Goal: Navigation & Orientation: Find specific page/section

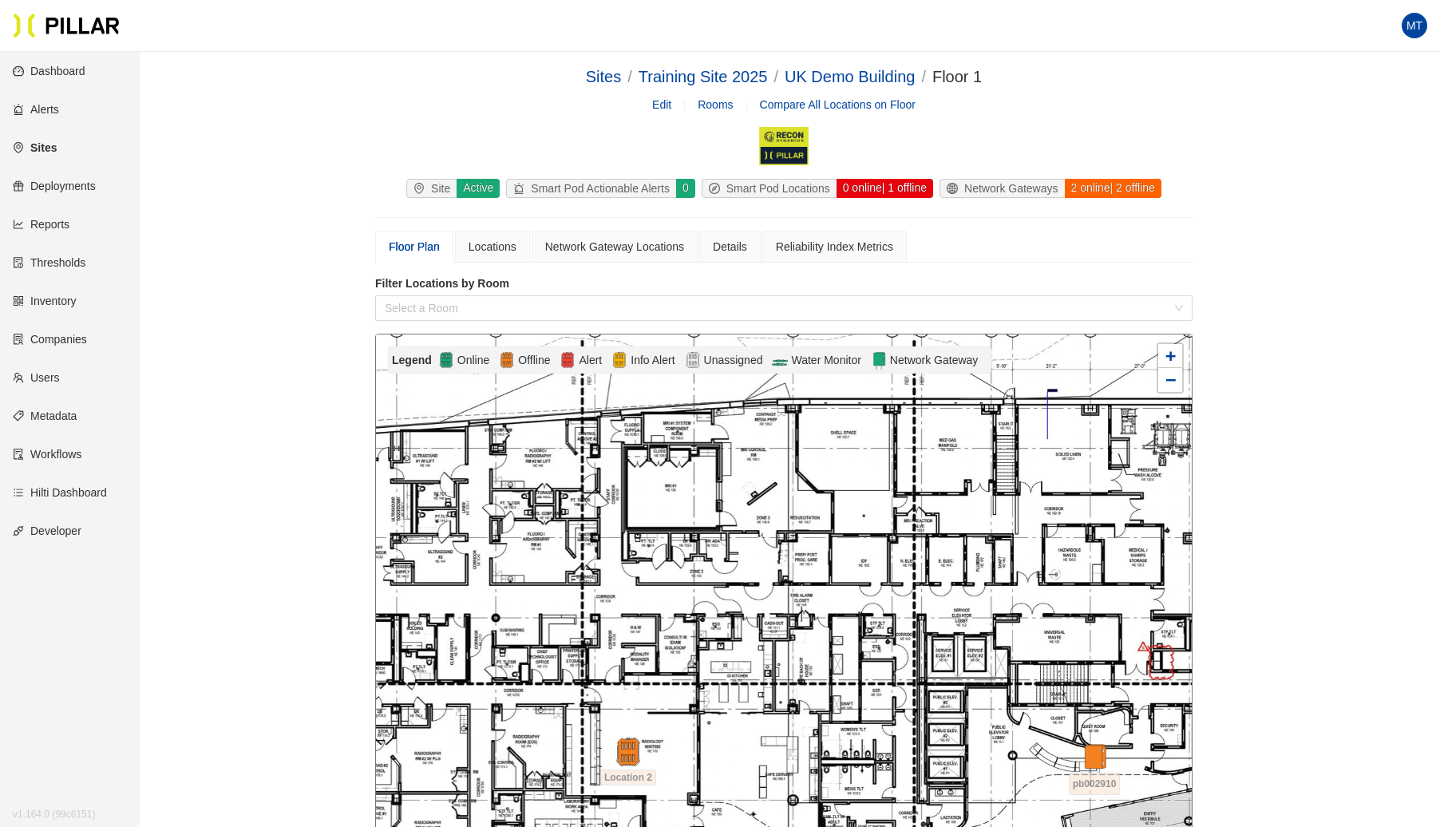
click at [40, 145] on link "Sites" at bounding box center [35, 147] width 44 height 13
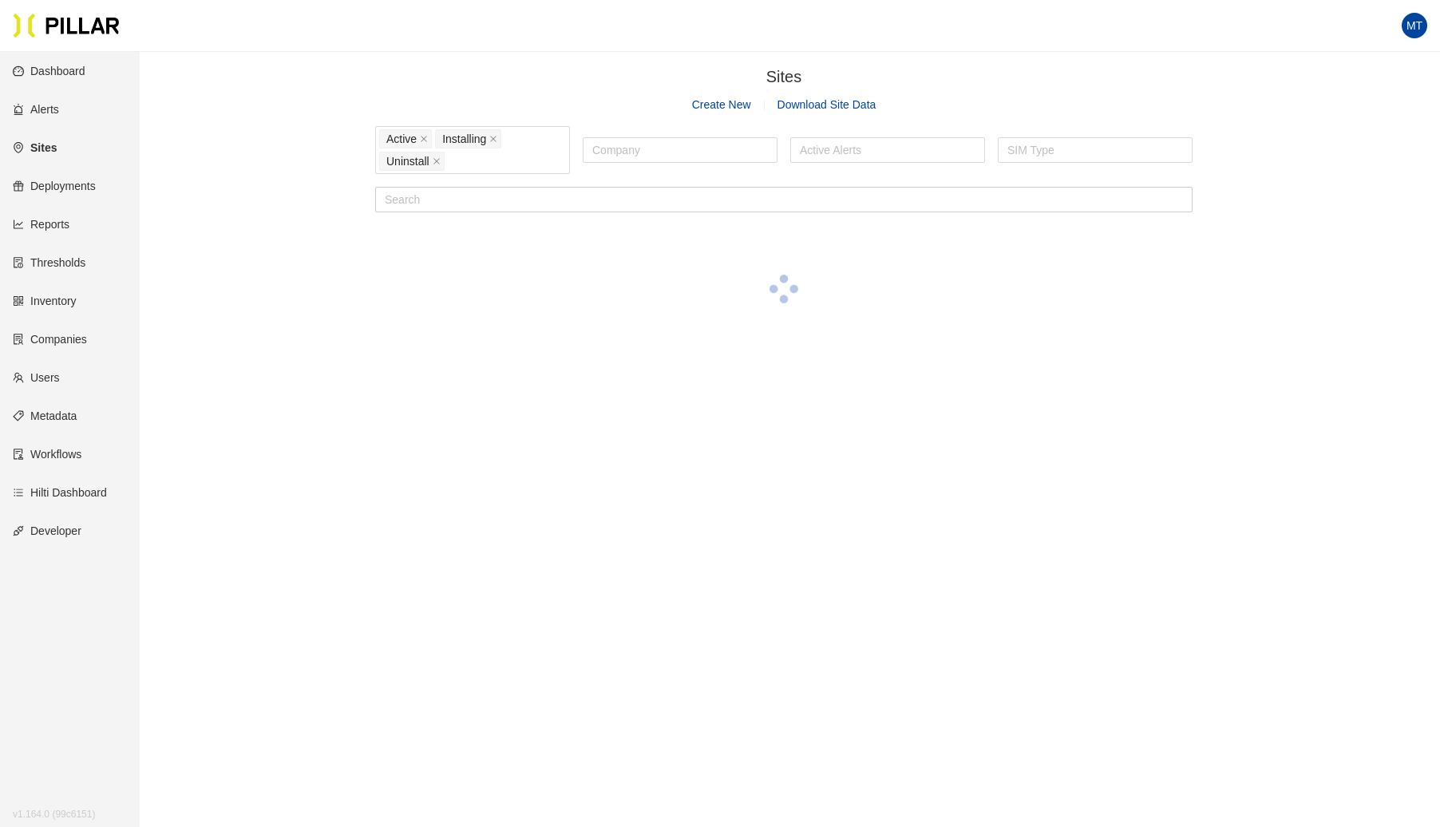
scroll to position [10, 0]
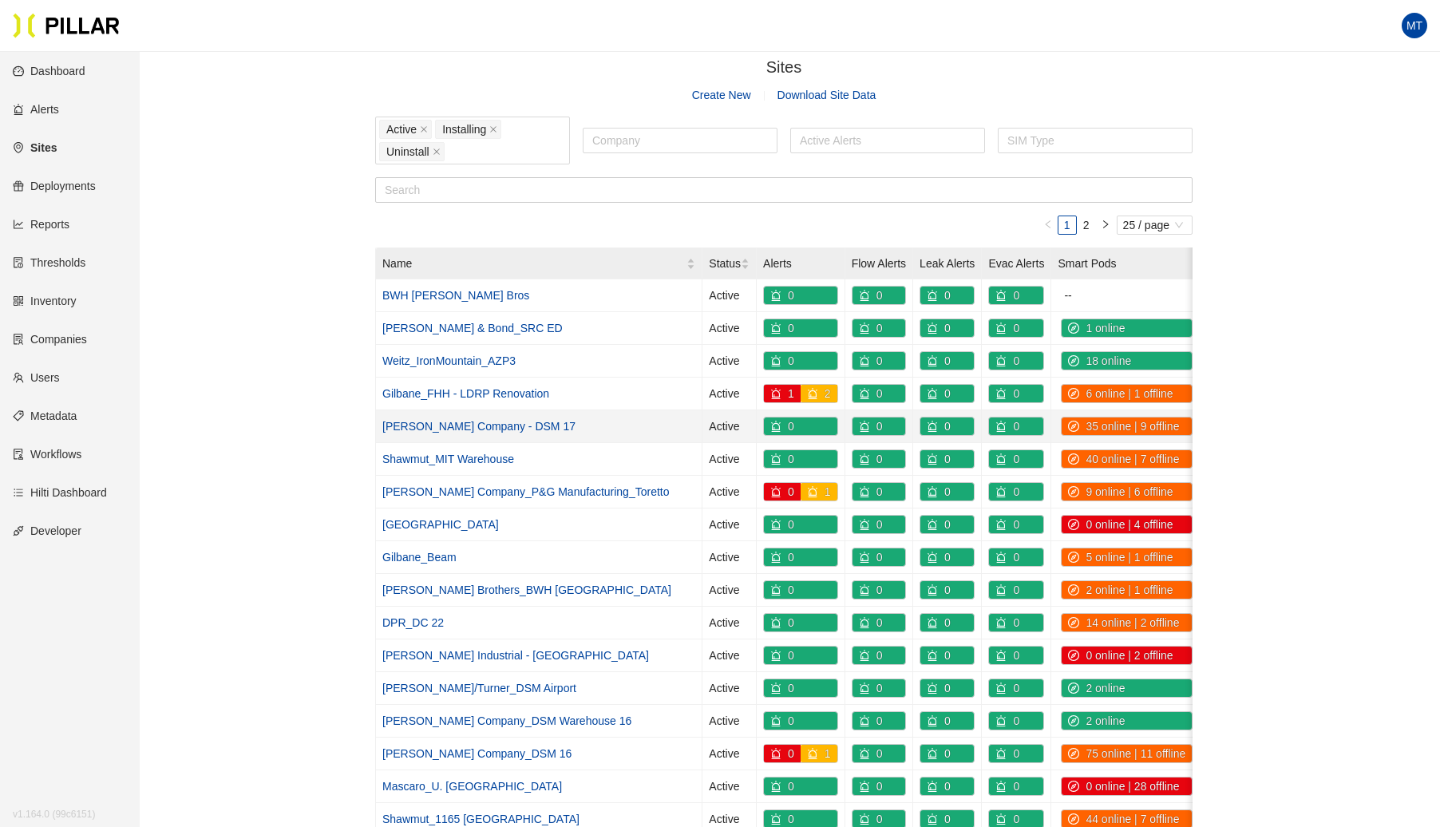
click at [482, 420] on link "[PERSON_NAME] Company - DSM 17" at bounding box center [478, 426] width 193 height 13
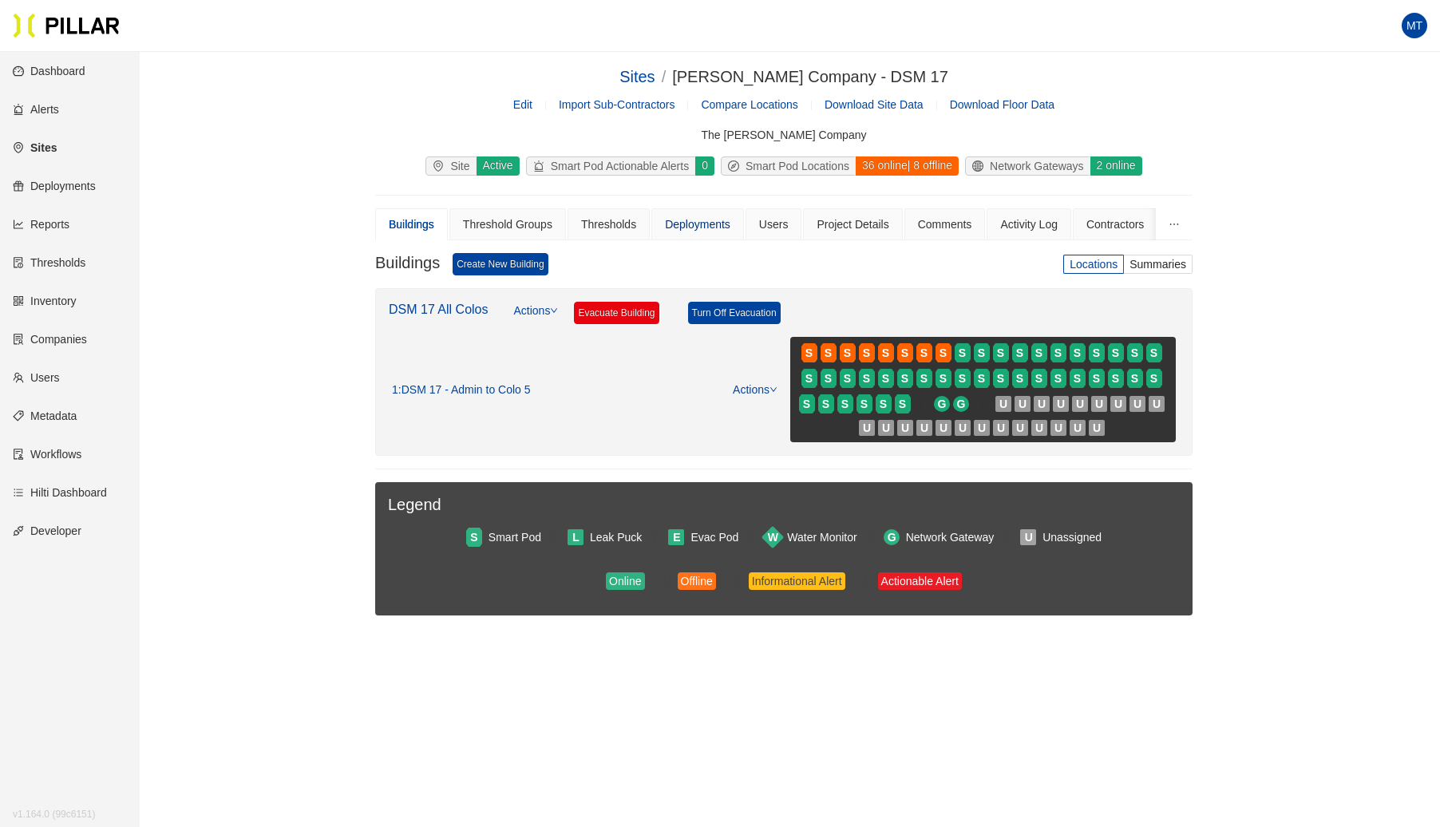
click at [699, 221] on div "Deployments" at bounding box center [697, 225] width 65 height 18
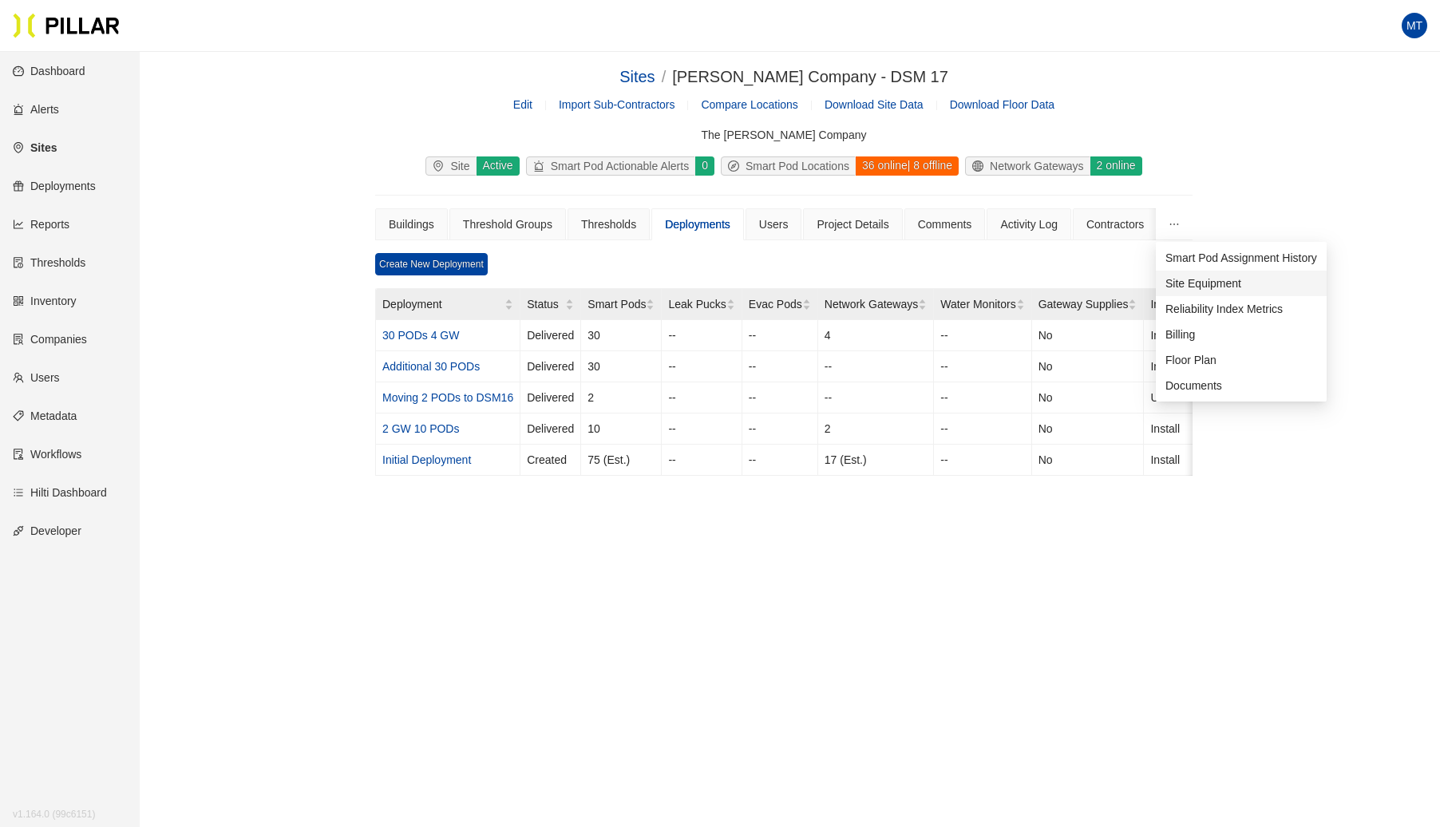
click at [1178, 281] on span "Site Equipment" at bounding box center [1204, 283] width 76 height 13
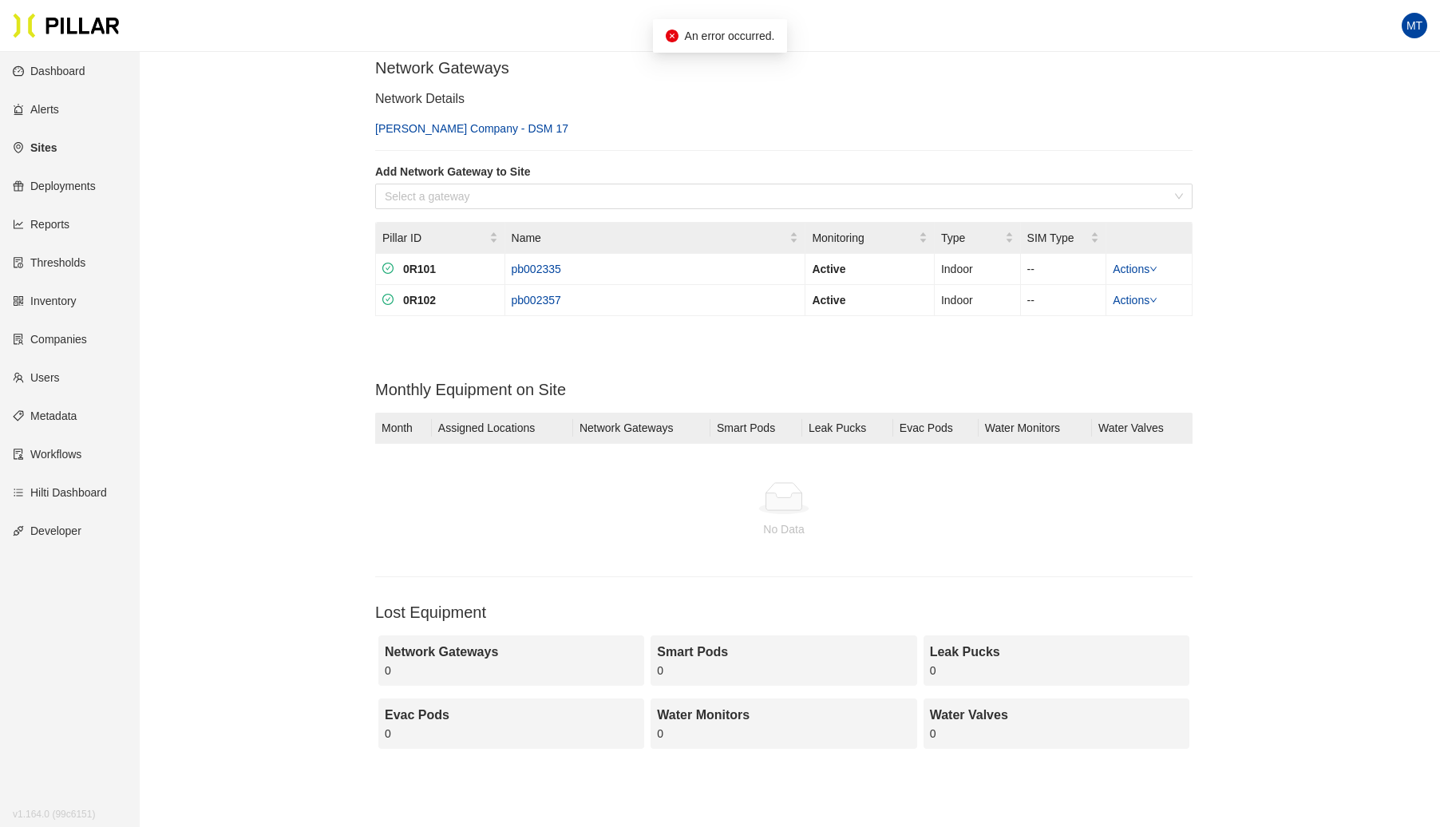
scroll to position [375, 0]
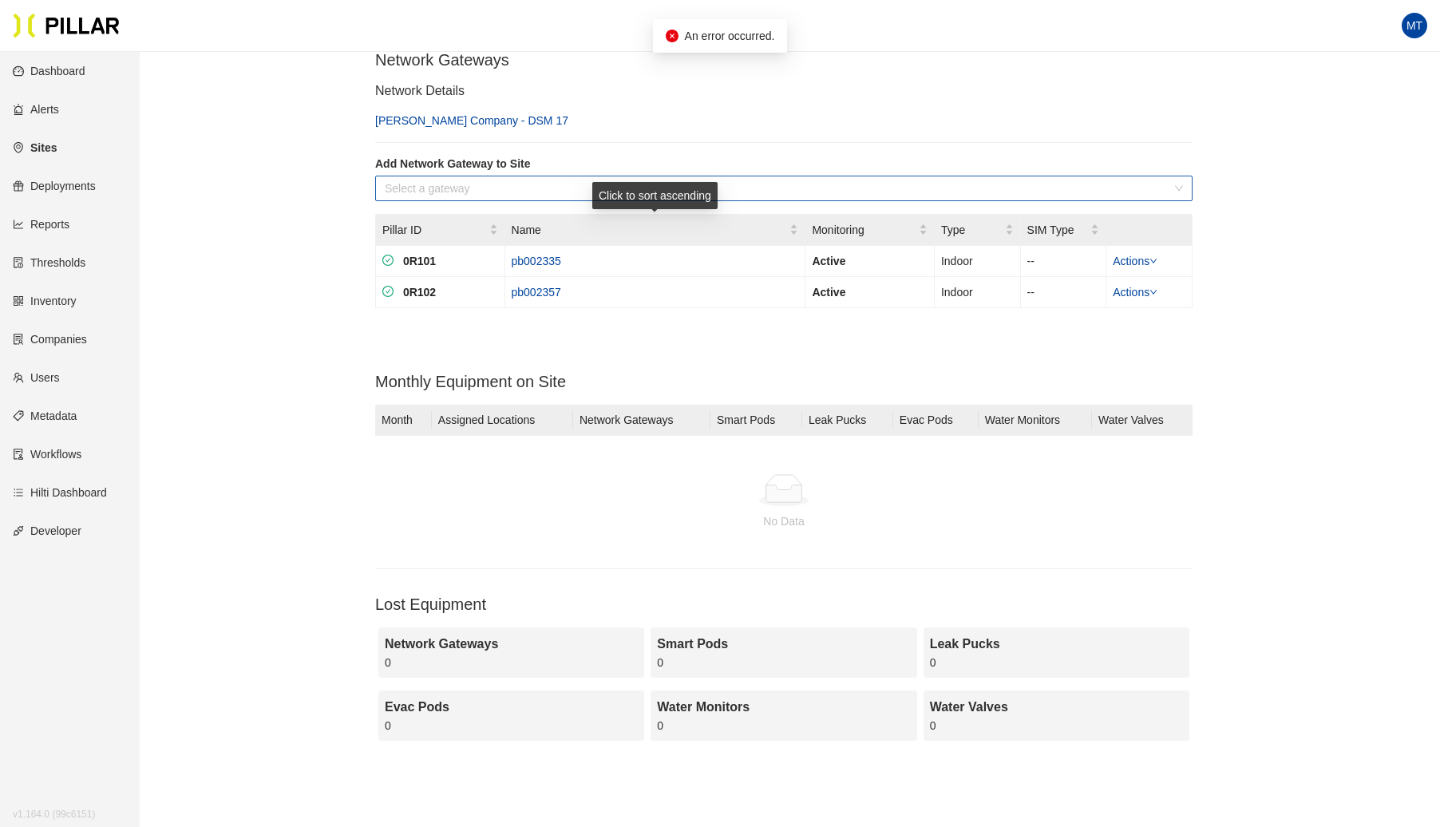
click at [684, 180] on input "search" at bounding box center [778, 188] width 787 height 24
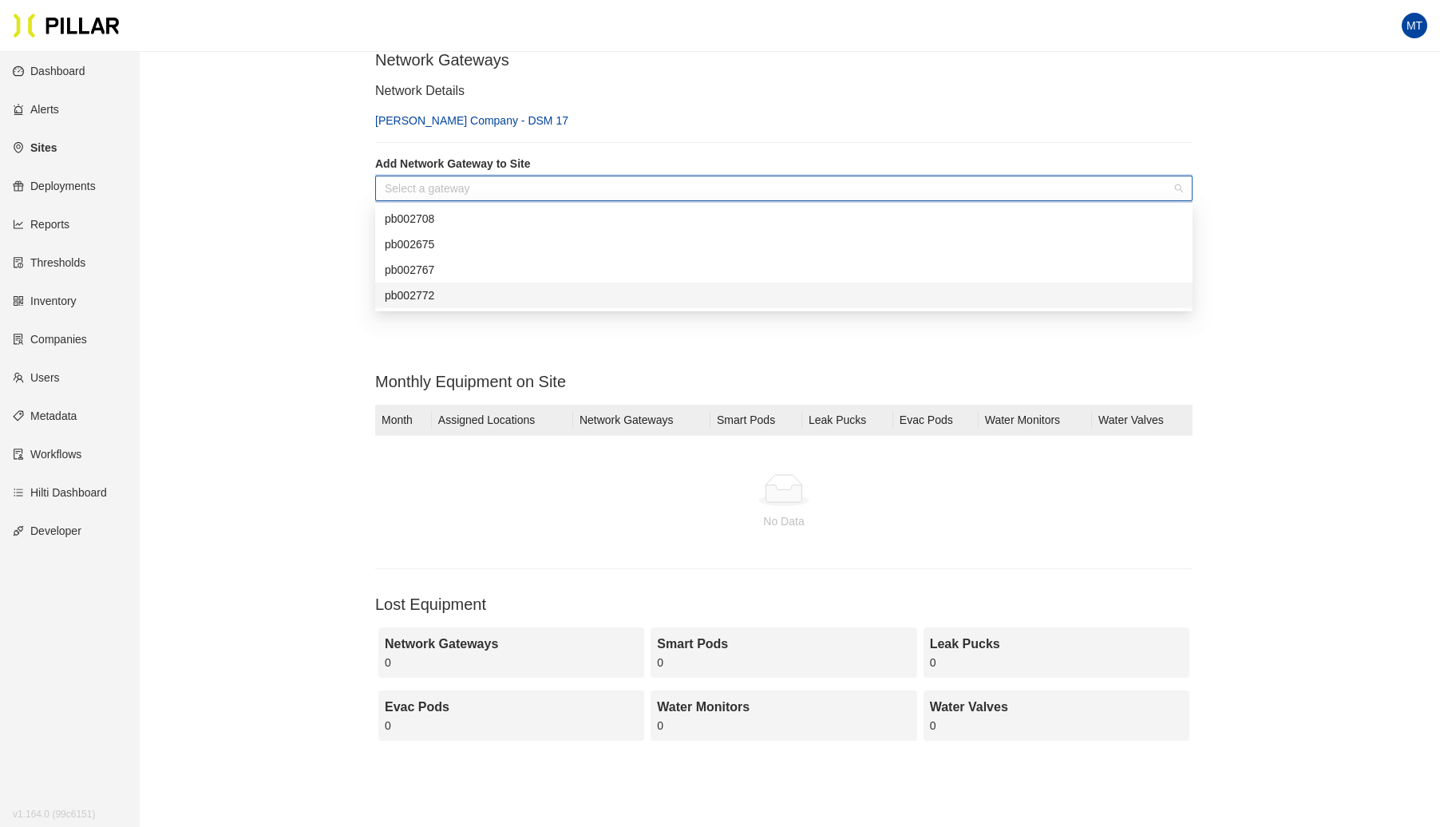
click at [287, 270] on div "Sites / [PERSON_NAME] Company - DSM 17 / Edit Import Sub-Contractors Compare Lo…" at bounding box center [784, 227] width 1210 height 1077
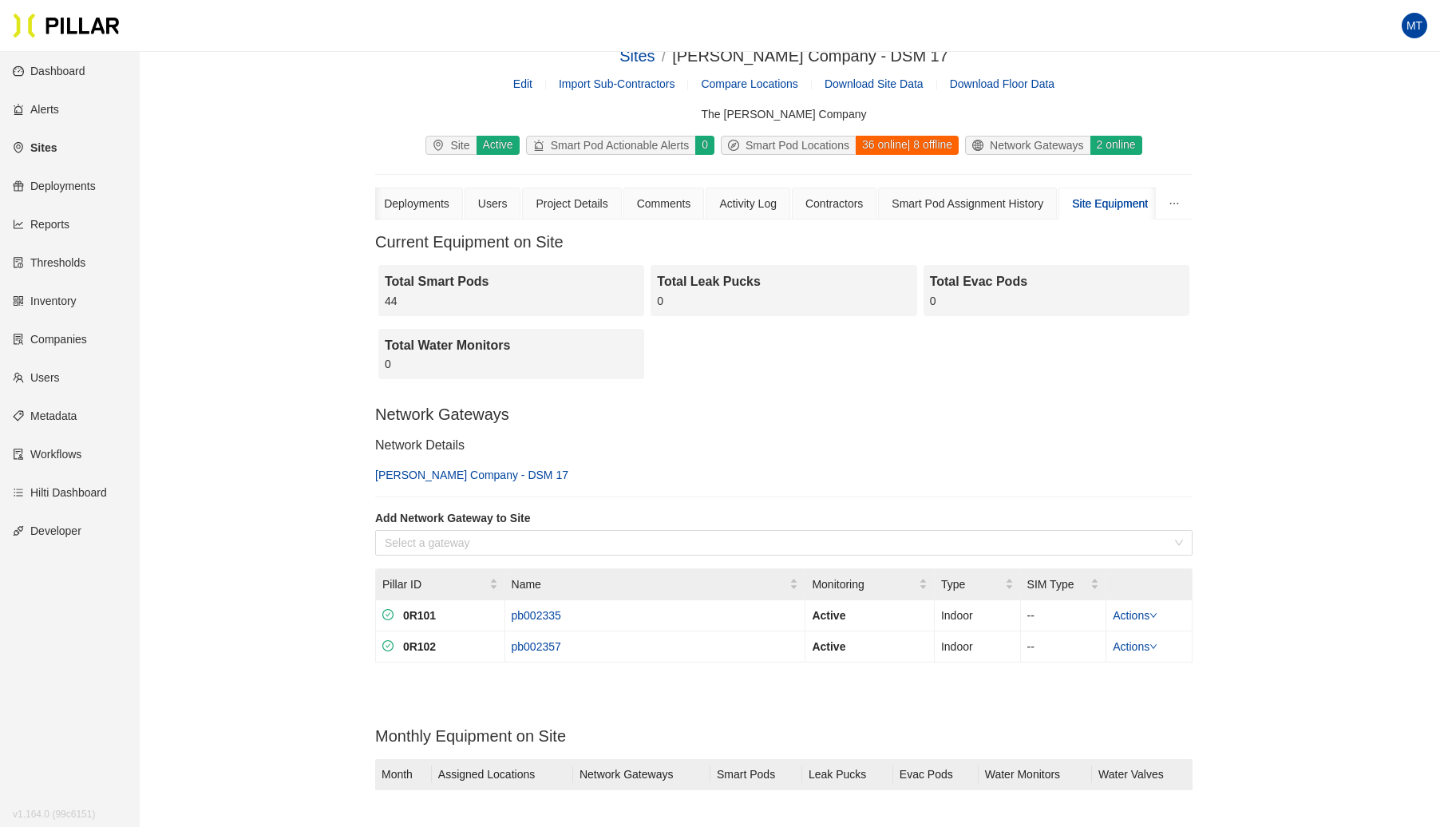
scroll to position [0, 0]
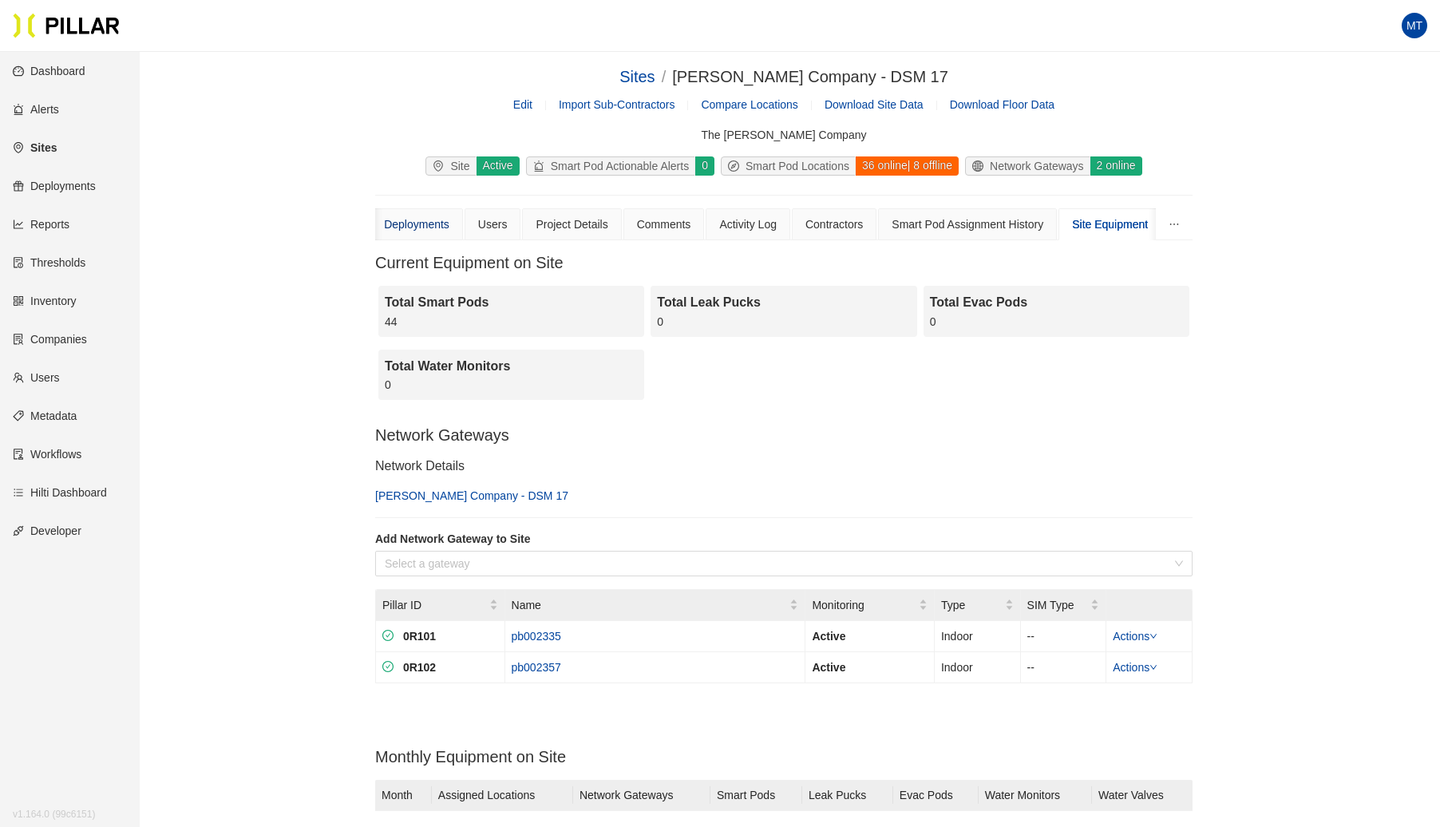
click at [426, 224] on div "Deployments" at bounding box center [416, 225] width 65 height 18
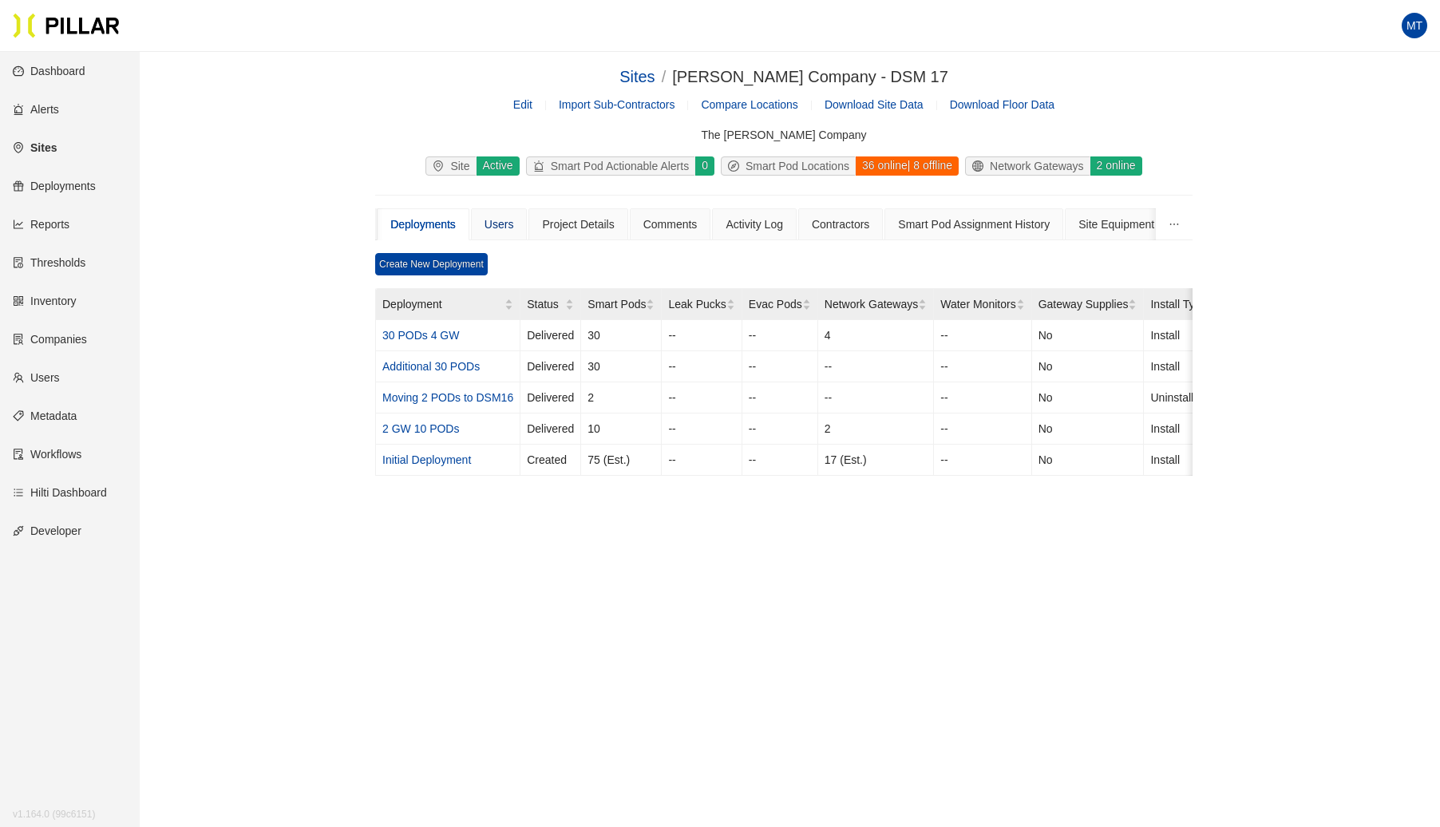
click at [511, 222] on div "Users" at bounding box center [500, 225] width 30 height 18
